Goal: Task Accomplishment & Management: Use online tool/utility

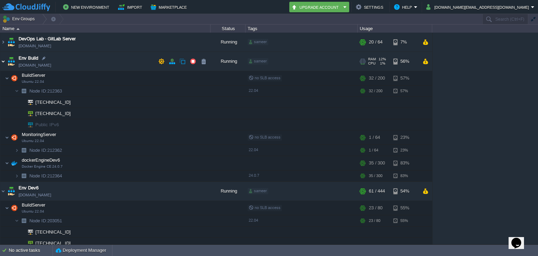
click at [2, 61] on img at bounding box center [3, 61] width 6 height 19
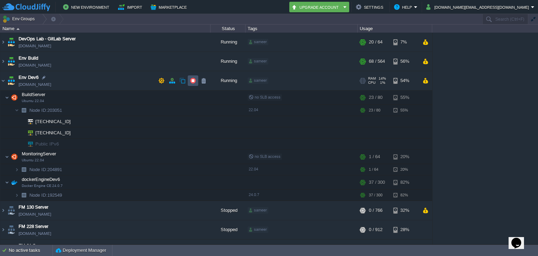
click at [190, 82] on button "button" at bounding box center [193, 80] width 6 height 6
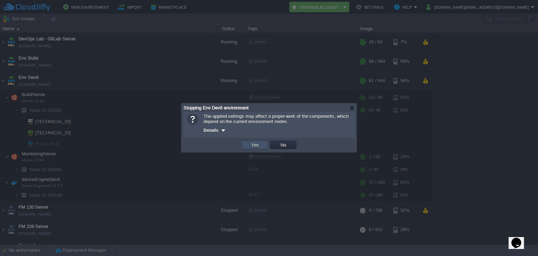
click at [257, 146] on button "Yes" at bounding box center [255, 145] width 12 height 6
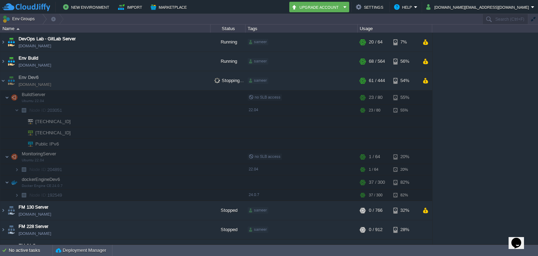
scroll to position [90, 0]
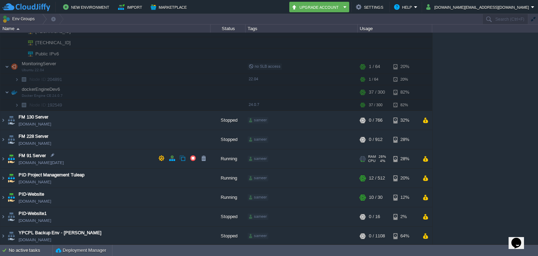
click at [56, 161] on span "[DOMAIN_NAME][DATE]" at bounding box center [41, 162] width 45 height 7
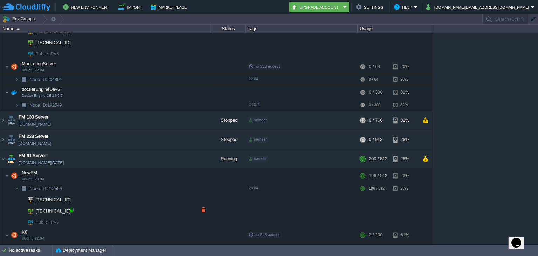
click at [71, 209] on div at bounding box center [71, 210] width 6 height 6
type input "[TECHNICAL_ID]"
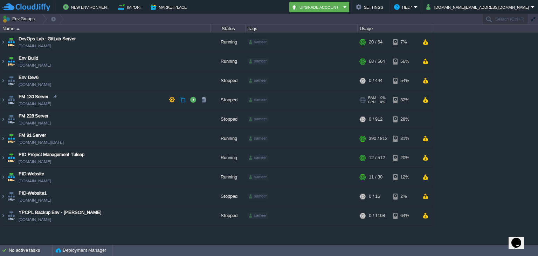
drag, startPoint x: 249, startPoint y: 109, endPoint x: 159, endPoint y: 112, distance: 89.4
click at [159, 112] on body "New Environment Import Marketplace Bonus ₹0.00 Upgrade Account Settings Help [D…" at bounding box center [269, 128] width 538 height 256
click at [6, 142] on img at bounding box center [3, 138] width 6 height 19
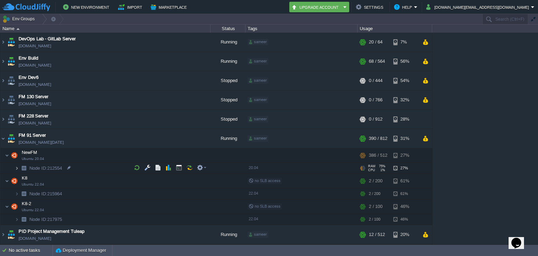
click at [17, 167] on img at bounding box center [17, 168] width 4 height 11
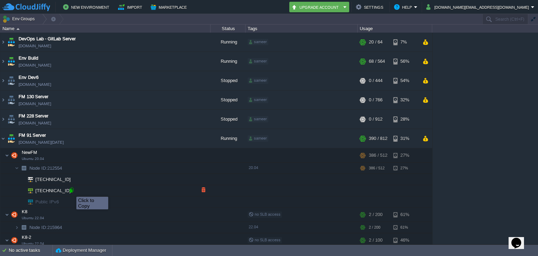
click at [71, 190] on div at bounding box center [71, 190] width 6 height 6
click at [71, 191] on div at bounding box center [71, 190] width 6 height 6
